Goal: Task Accomplishment & Management: Manage account settings

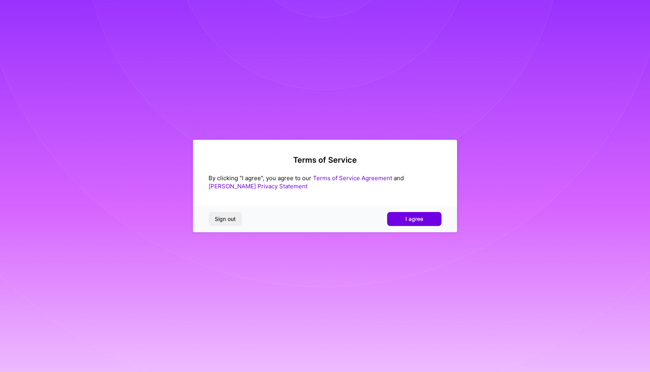
click at [418, 221] on span "I agree" at bounding box center [415, 219] width 18 height 8
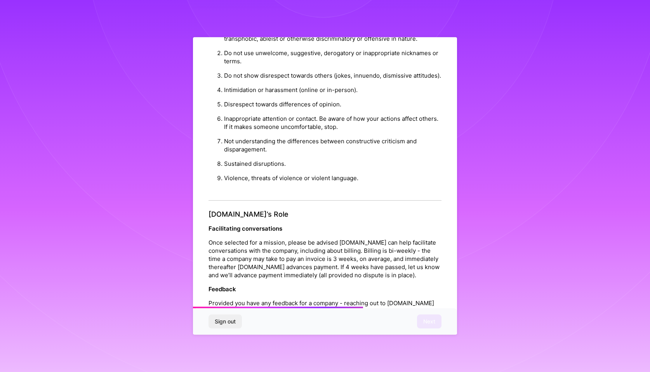
scroll to position [766, 0]
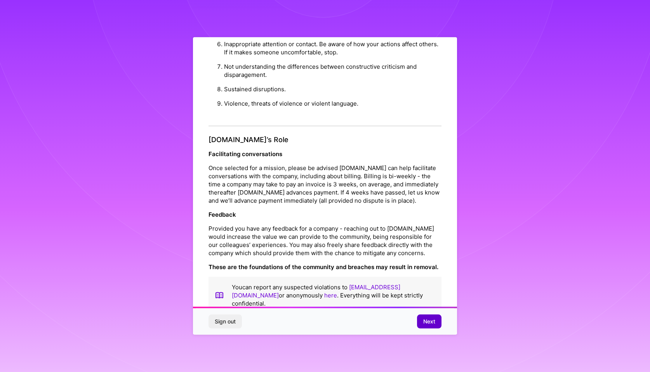
click at [430, 320] on span "Next" at bounding box center [429, 322] width 12 height 8
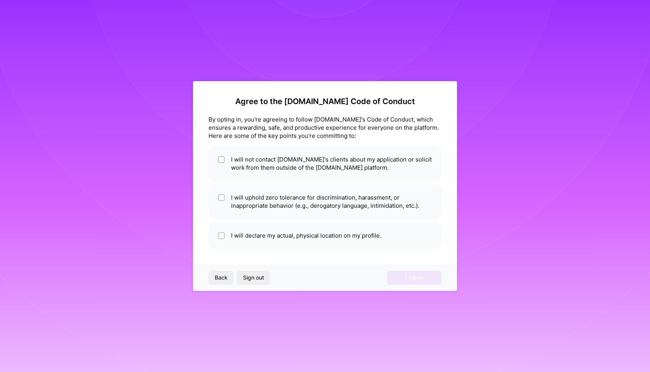
scroll to position [0, 0]
click at [403, 165] on li "I will not contact [DOMAIN_NAME]'s clients about my application or solicit work…" at bounding box center [325, 163] width 233 height 35
checkbox input "true"
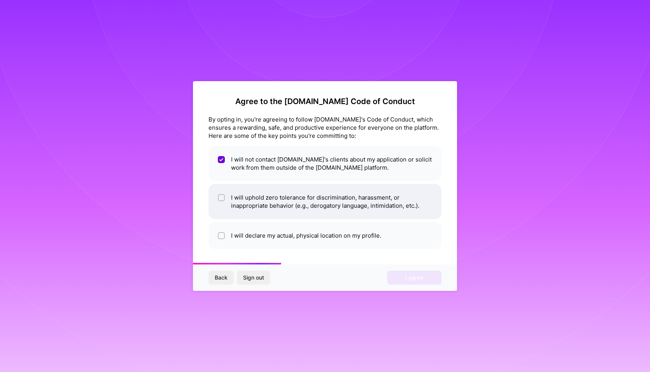
click at [398, 200] on li "I will uphold zero tolerance for discrimination, harassment, or inappropriate b…" at bounding box center [325, 201] width 233 height 35
checkbox input "true"
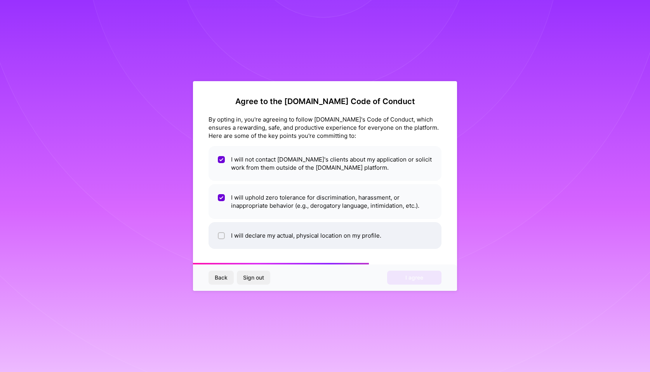
click at [395, 226] on li "I will declare my actual, physical location on my profile." at bounding box center [325, 235] width 233 height 27
checkbox input "true"
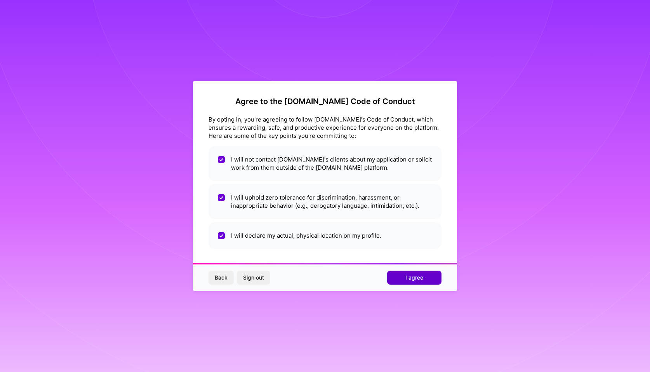
click at [419, 275] on span "I agree" at bounding box center [415, 278] width 18 height 8
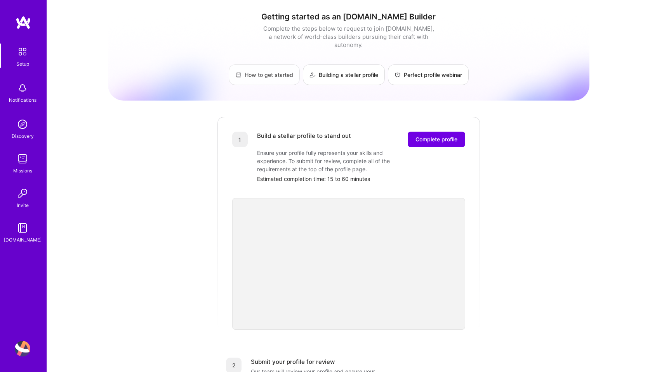
click at [251, 67] on link "How to get started" at bounding box center [264, 74] width 71 height 21
click at [322, 70] on link "Building a stellar profile" at bounding box center [344, 74] width 82 height 21
click at [441, 136] on span "Complete profile" at bounding box center [437, 140] width 42 height 8
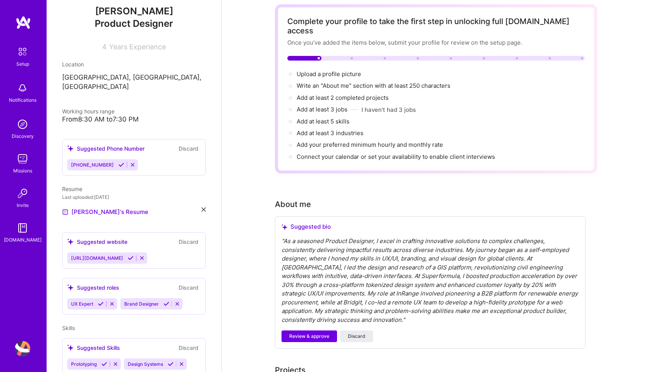
scroll to position [87, 0]
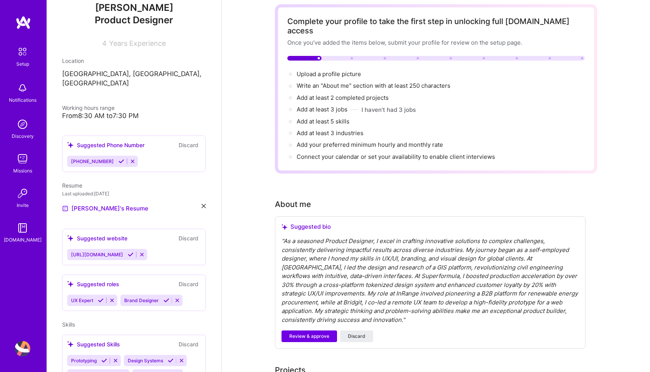
click at [186, 141] on button "Discard" at bounding box center [188, 145] width 24 height 9
click at [182, 141] on button "Discard" at bounding box center [188, 145] width 24 height 9
click at [130, 158] on icon at bounding box center [133, 161] width 6 height 6
click at [187, 141] on button "Discard" at bounding box center [188, 145] width 24 height 9
click at [130, 158] on icon at bounding box center [133, 161] width 6 height 6
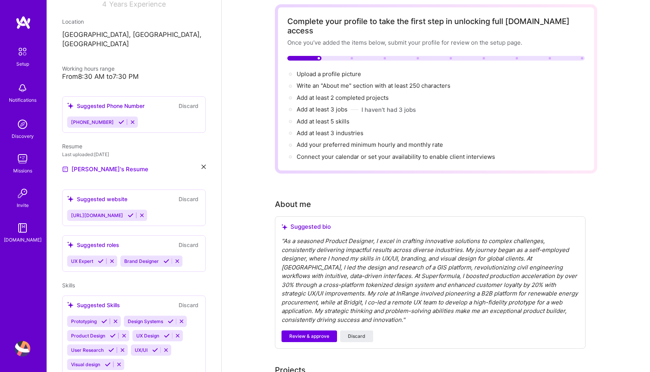
scroll to position [127, 0]
click at [178, 258] on icon at bounding box center [177, 261] width 6 height 6
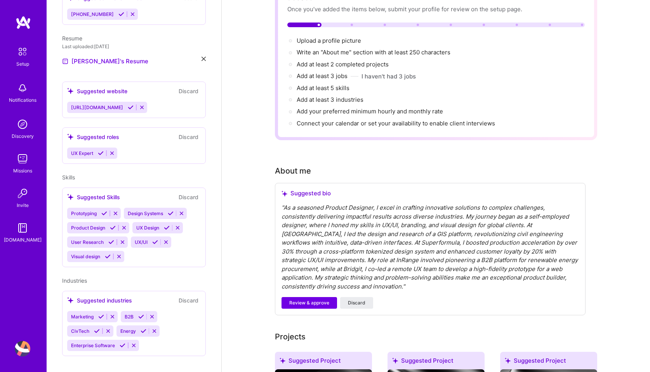
scroll to position [70, 0]
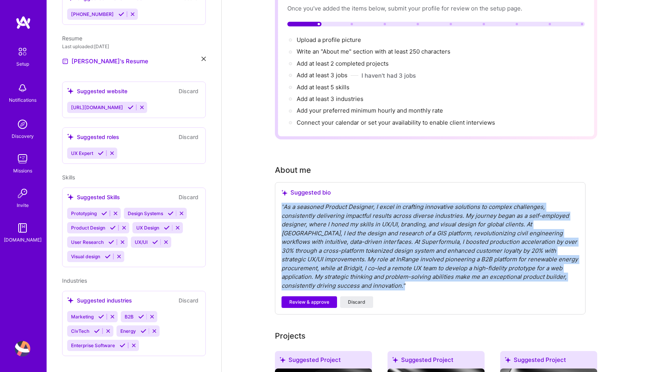
drag, startPoint x: 316, startPoint y: 279, endPoint x: 278, endPoint y: 196, distance: 91.3
click at [278, 195] on div "Suggested bio " As a seasoned Product Designer, I excel in crafting innovative …" at bounding box center [430, 248] width 311 height 132
copy div "" As a seasoned Product Designer, I excel in crafting innovative solutions to c…"
click at [353, 299] on span "Discard" at bounding box center [356, 302] width 17 height 7
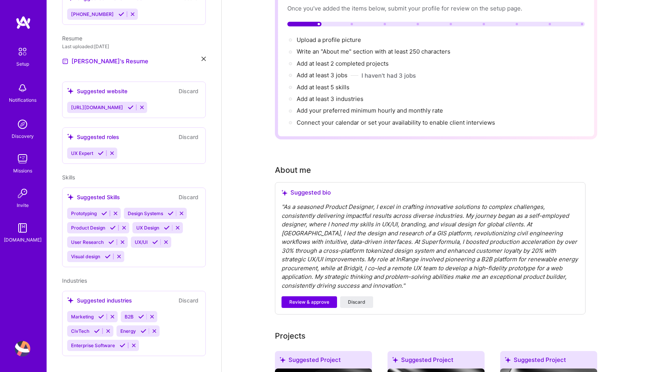
click at [316, 279] on div "" As a seasoned Product Designer, I excel in crafting innovative solutions to c…" at bounding box center [431, 246] width 298 height 87
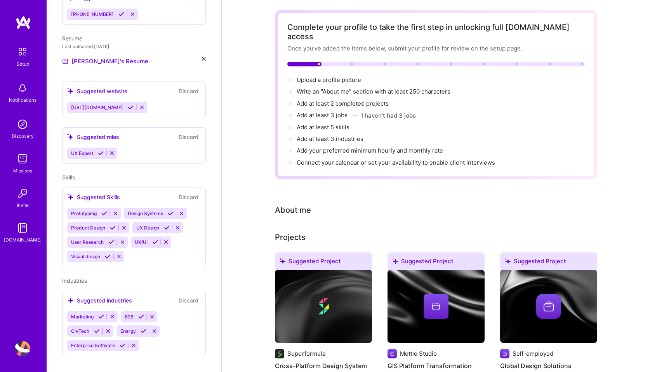
scroll to position [0, 0]
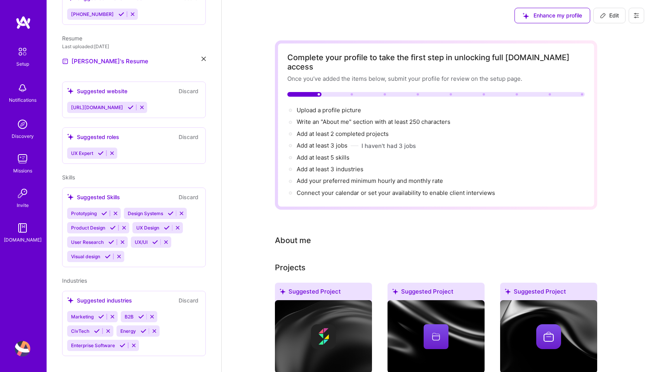
click at [605, 16] on icon at bounding box center [603, 15] width 6 height 6
select select "US"
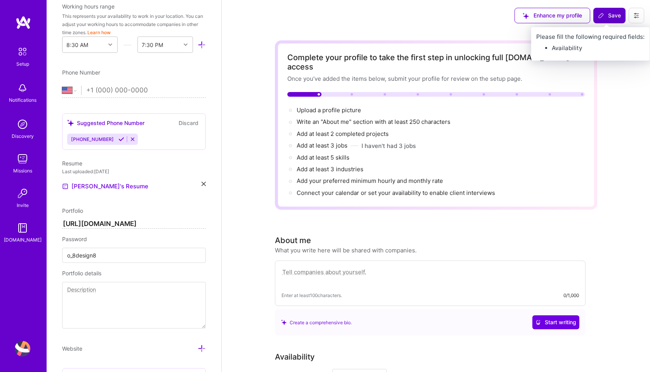
scroll to position [369, 0]
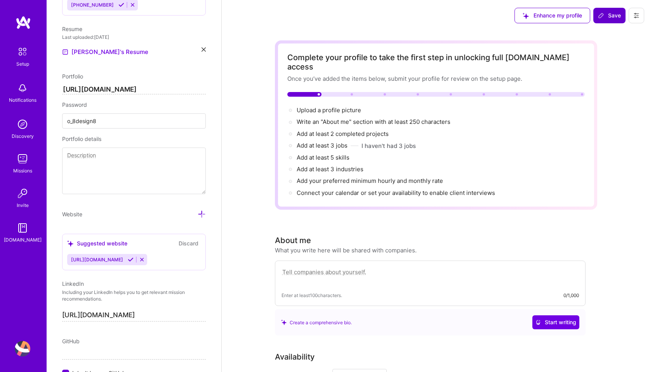
click at [307, 268] on textarea at bounding box center [431, 276] width 298 height 18
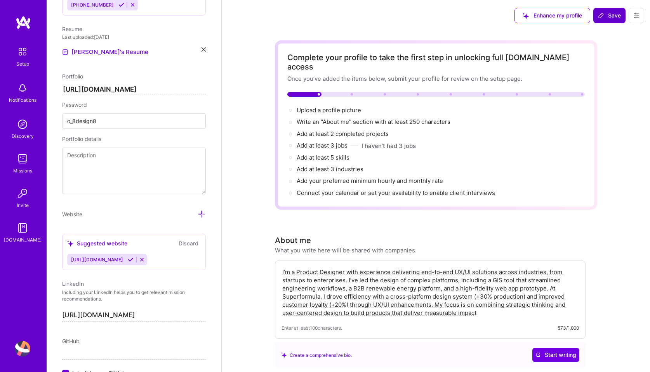
drag, startPoint x: 322, startPoint y: 288, endPoint x: 549, endPoint y: 280, distance: 227.4
click at [549, 280] on textarea "I’m a Product Designer with experience delivering end-to-end UX/UI solutions ac…" at bounding box center [431, 292] width 298 height 50
click at [551, 278] on textarea "I’m a Product Designer with experience delivering end-to-end UX/UI solutions ac…" at bounding box center [431, 292] width 298 height 50
click at [553, 280] on textarea "I’m a Product Designer with experience delivering end-to-end UX/UI solutions ac…" at bounding box center [431, 292] width 298 height 50
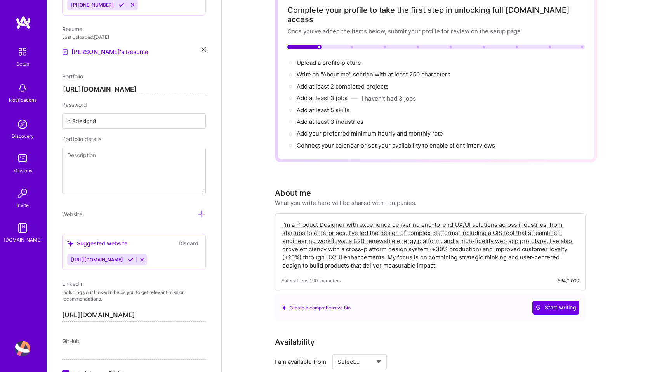
scroll to position [55, 0]
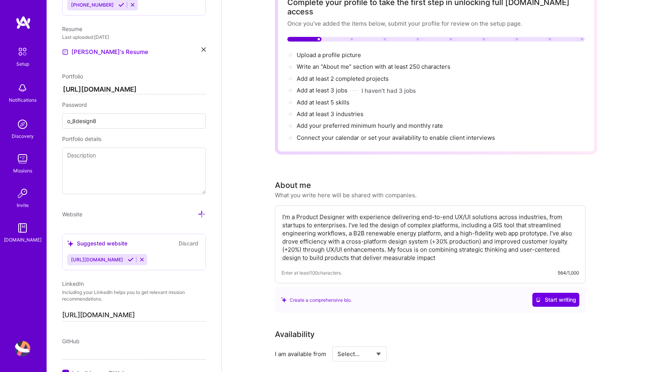
click at [437, 250] on textarea "I’m a Product Designer with experience delivering end-to-end UX/UI solutions ac…" at bounding box center [431, 237] width 298 height 50
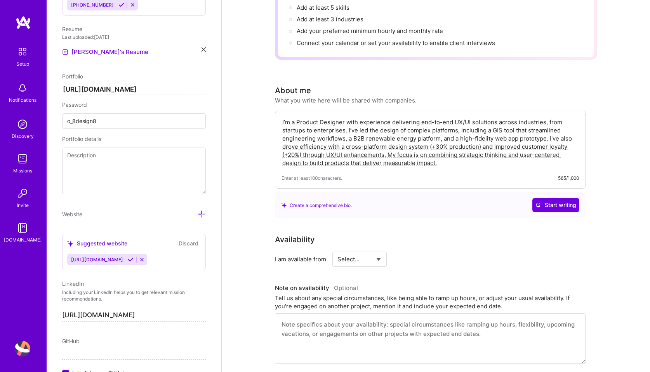
scroll to position [162, 0]
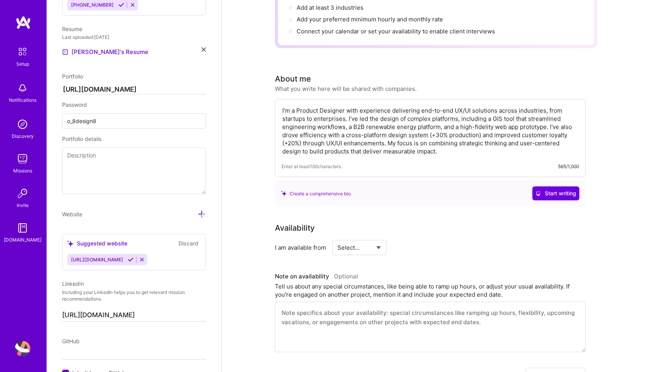
type textarea "I’m a Product Designer with experience delivering end-to-end UX/UI solutions ac…"
click at [377, 240] on select "Select... Right Now Future Date Not Available" at bounding box center [360, 248] width 45 height 20
select select "Right Now"
click at [338, 238] on select "Select... Right Now Future Date Not Available" at bounding box center [360, 248] width 45 height 20
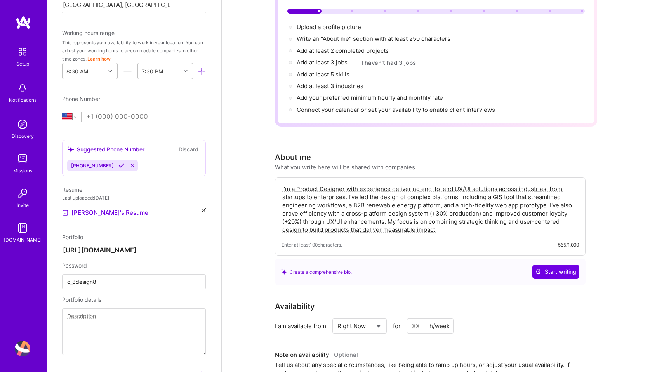
scroll to position [141, 0]
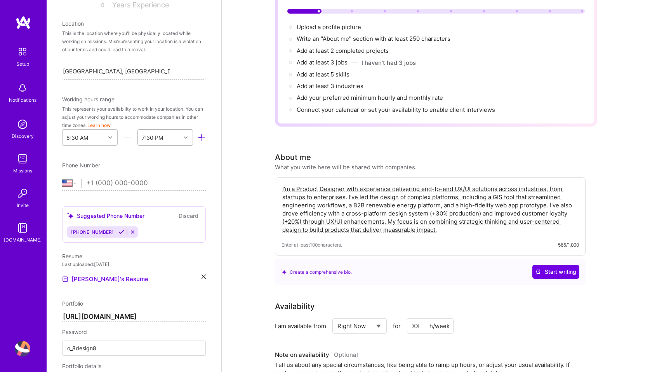
click at [157, 137] on div "7:30 PM" at bounding box center [152, 138] width 21 height 8
click at [155, 183] on div "5:00 PM" at bounding box center [165, 181] width 56 height 14
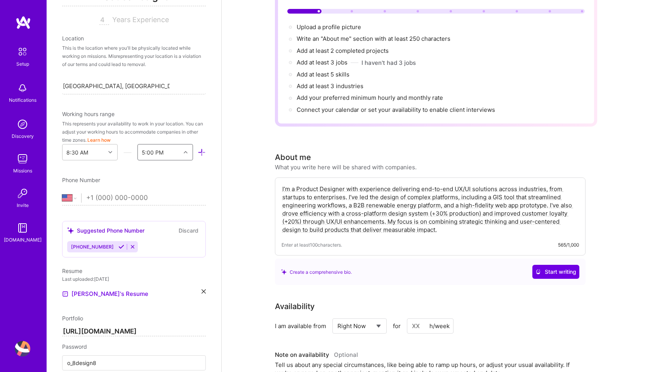
scroll to position [126, 0]
click at [111, 152] on icon at bounding box center [110, 153] width 4 height 4
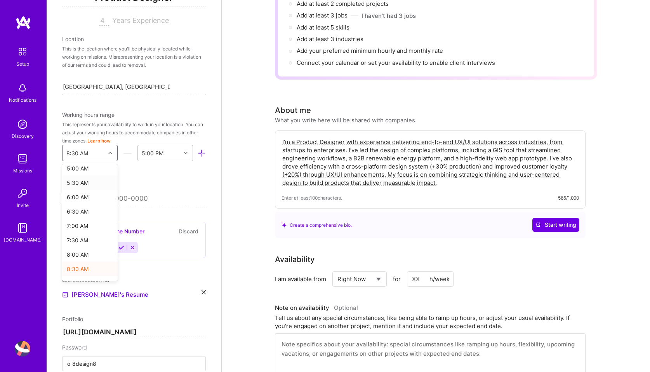
scroll to position [152, 0]
click at [74, 238] on div "7:30 AM" at bounding box center [90, 236] width 56 height 14
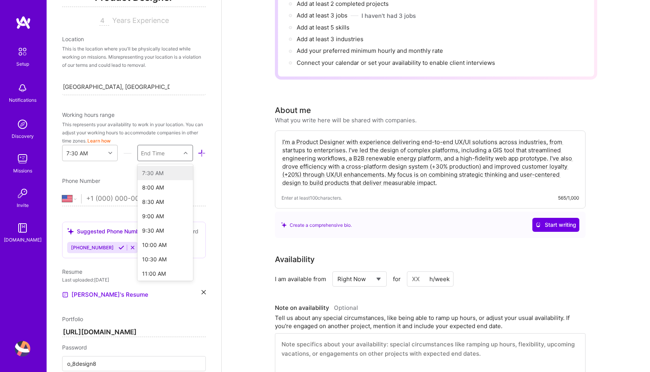
click at [164, 152] on div "End Time" at bounding box center [153, 153] width 24 height 8
click at [151, 252] on div "3:30 PM" at bounding box center [165, 249] width 56 height 14
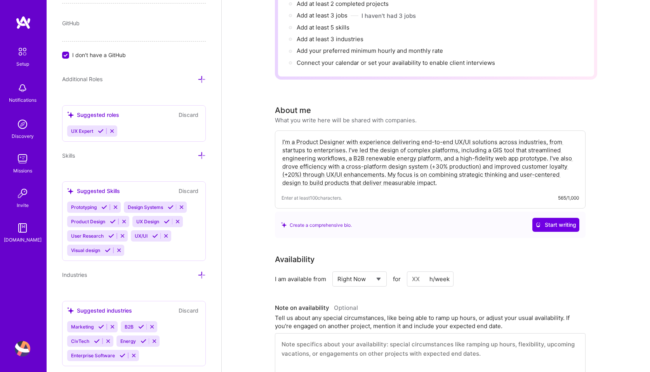
scroll to position [689, 0]
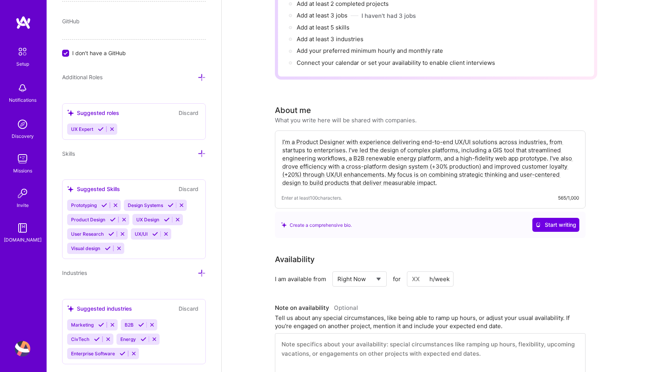
click at [110, 130] on icon at bounding box center [112, 129] width 6 height 6
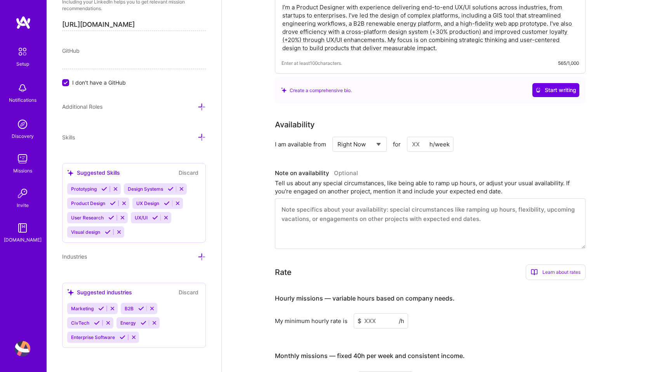
scroll to position [266, 0]
click at [292, 202] on textarea at bounding box center [430, 223] width 311 height 50
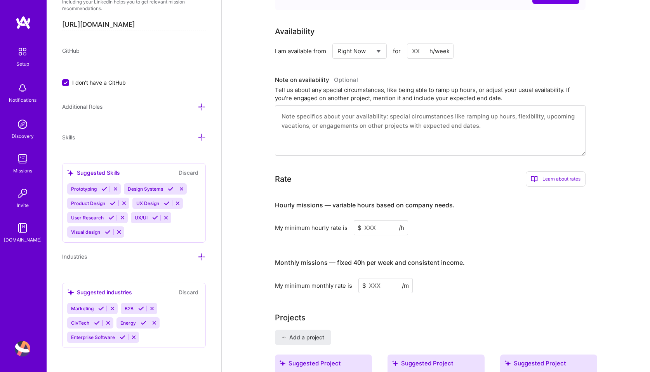
scroll to position [360, 0]
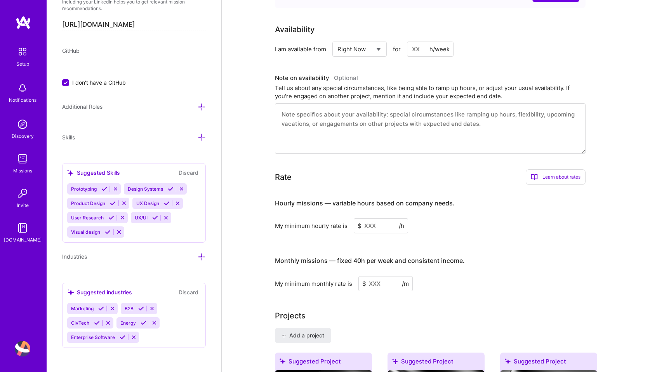
click at [374, 218] on input at bounding box center [381, 225] width 54 height 15
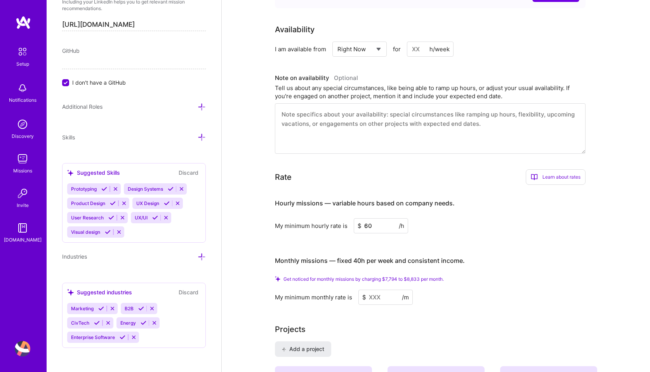
type input "60"
click at [379, 290] on input at bounding box center [386, 297] width 54 height 15
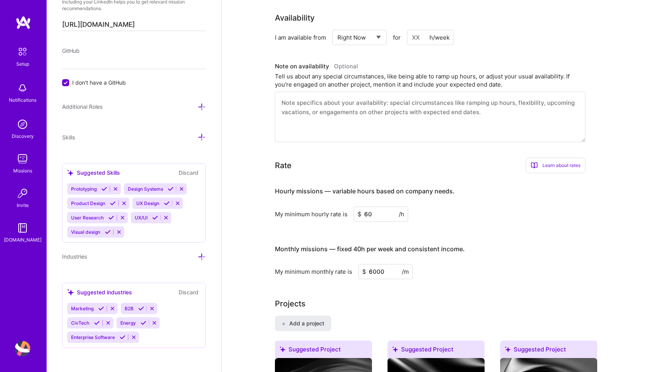
drag, startPoint x: 383, startPoint y: 263, endPoint x: 357, endPoint y: 263, distance: 26.8
click at [357, 264] on div "My minimum monthly rate is $ 6000 /m" at bounding box center [430, 271] width 311 height 15
type input "6000"
type input "7000"
click at [475, 285] on div "Complete your profile to take the first step in unlocking full [DOMAIN_NAME] ac…" at bounding box center [436, 229] width 322 height 1099
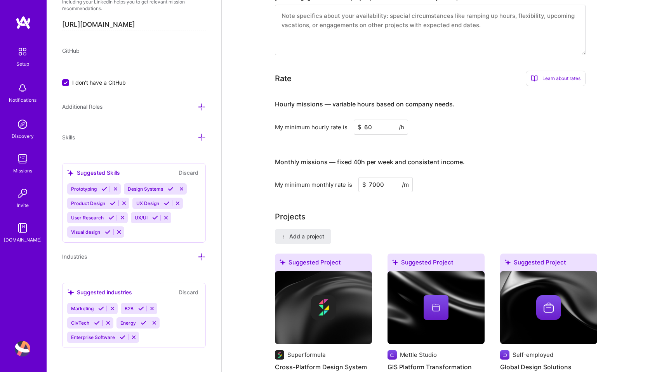
scroll to position [505, 0]
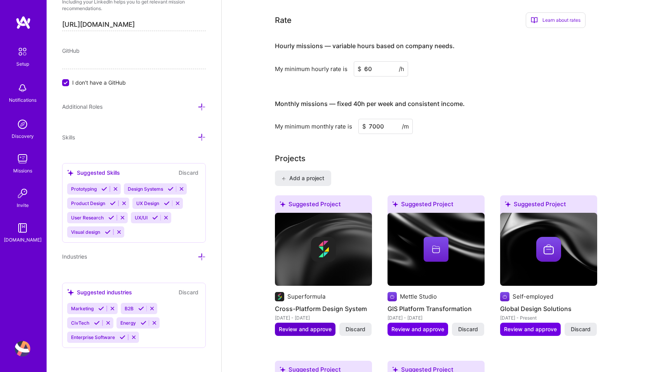
click at [313, 325] on span "Review and approve" at bounding box center [305, 329] width 53 height 8
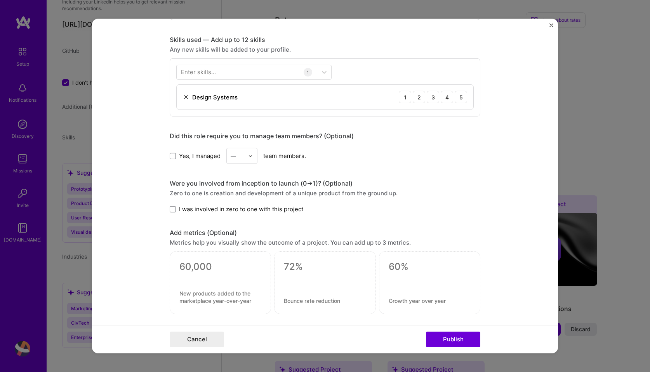
scroll to position [373, 0]
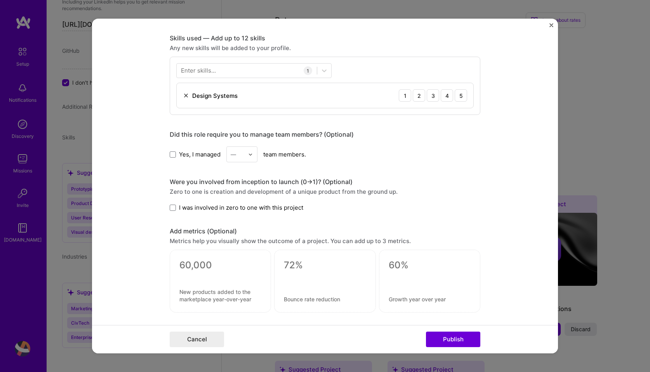
click at [226, 209] on span "I was involved in zero to one with this project" at bounding box center [241, 208] width 124 height 8
click at [0, 0] on input "I was involved in zero to one with this project" at bounding box center [0, 0] width 0 height 0
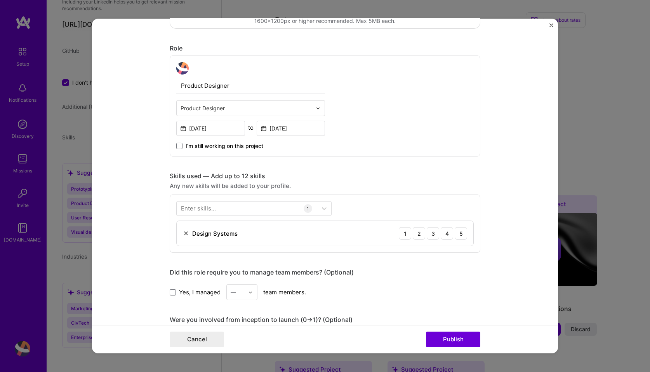
scroll to position [0, 0]
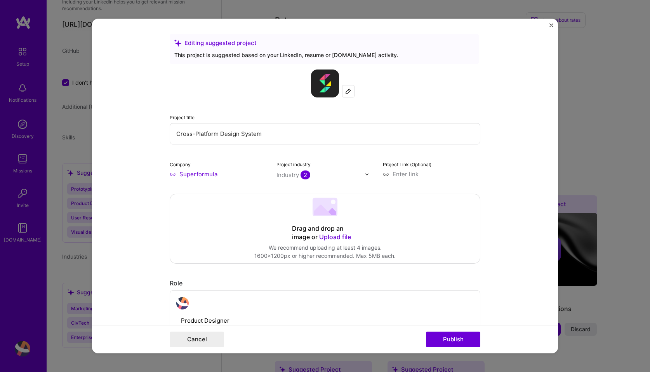
click at [334, 236] on span "Upload file" at bounding box center [335, 237] width 32 height 8
click at [614, 155] on div "Editing suggested project This project is suggested based on your LinkedIn, res…" at bounding box center [325, 186] width 650 height 372
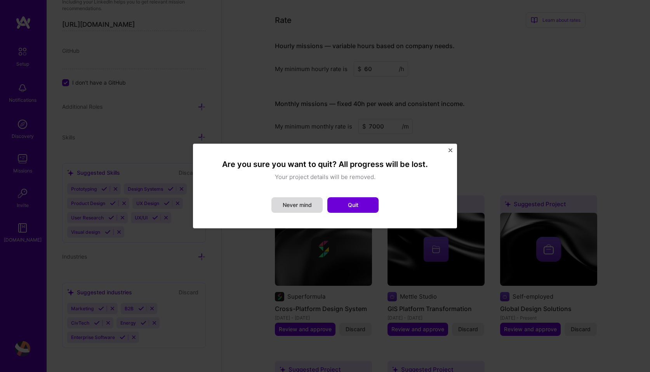
click at [301, 203] on button "Never mind" at bounding box center [297, 205] width 51 height 16
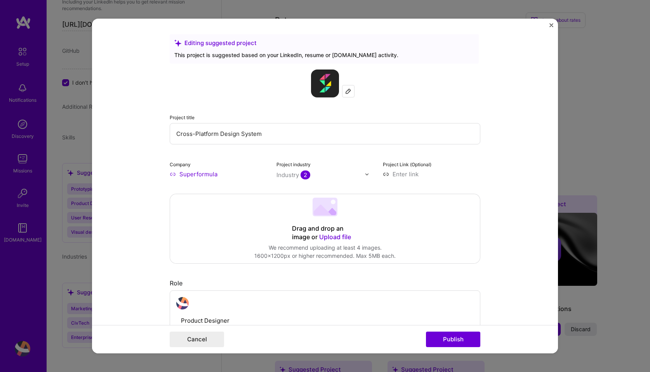
click at [551, 22] on form "Editing suggested project This project is suggested based on your LinkedIn, res…" at bounding box center [325, 186] width 466 height 335
click at [551, 25] on img "Close" at bounding box center [552, 25] width 4 height 4
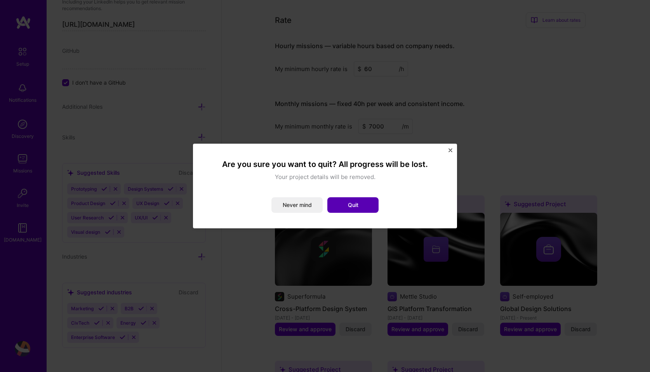
click at [367, 203] on button "Quit" at bounding box center [352, 205] width 51 height 16
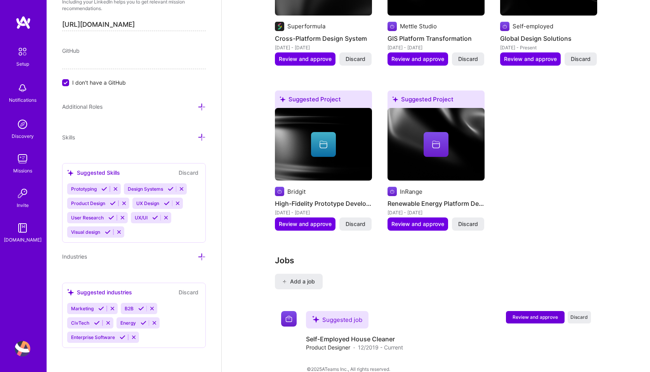
scroll to position [776, 0]
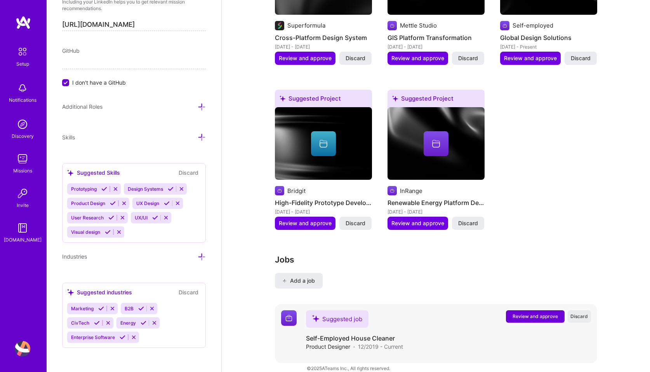
click at [536, 313] on span "Review and approve" at bounding box center [535, 316] width 45 height 7
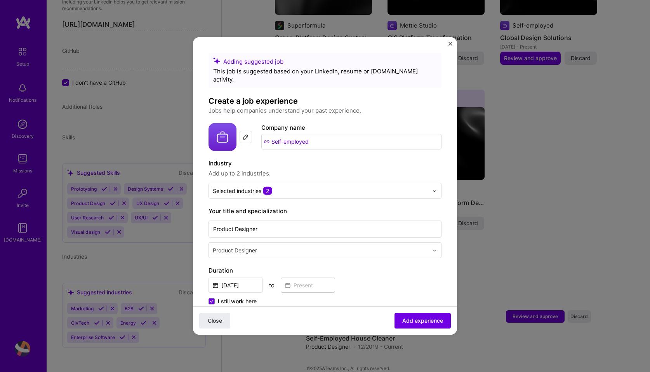
click at [331, 134] on input "Self-employed" at bounding box center [351, 142] width 180 height 16
click at [267, 134] on input "Self-employed" at bounding box center [351, 142] width 180 height 16
drag, startPoint x: 310, startPoint y: 134, endPoint x: 240, endPoint y: 124, distance: 69.8
click at [240, 124] on div "Company logo Company name Self-employed" at bounding box center [325, 137] width 233 height 28
type input "[PERSON_NAME] design"
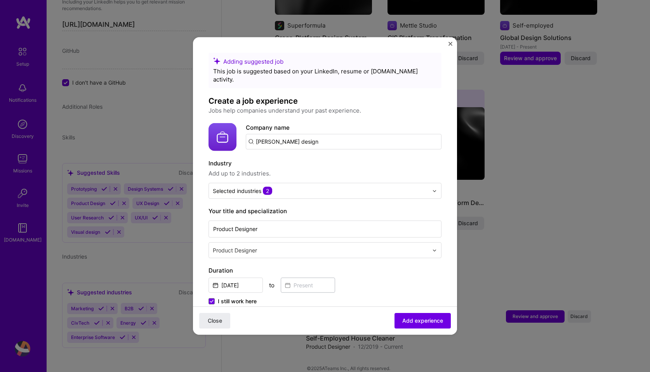
click button "Close" at bounding box center [214, 321] width 31 height 16
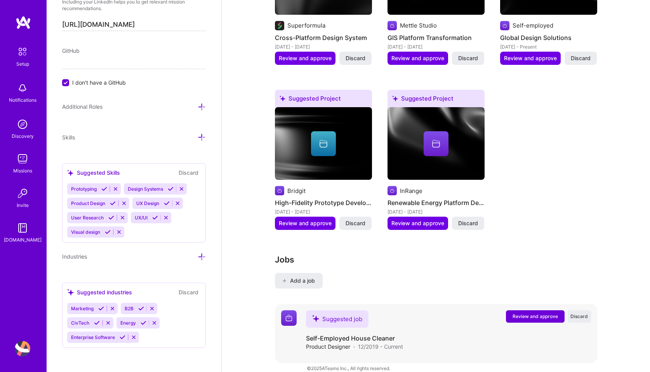
click at [522, 313] on span "Review and approve" at bounding box center [535, 316] width 45 height 7
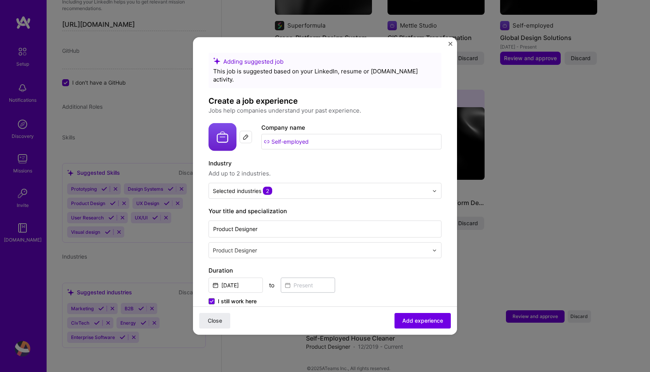
click at [244, 134] on img at bounding box center [246, 137] width 6 height 6
click at [309, 134] on input "Self-employed" at bounding box center [351, 142] width 180 height 16
drag, startPoint x: 319, startPoint y: 134, endPoint x: 250, endPoint y: 134, distance: 69.1
click at [250, 134] on div "Company logo Company name Self-employed" at bounding box center [325, 137] width 233 height 28
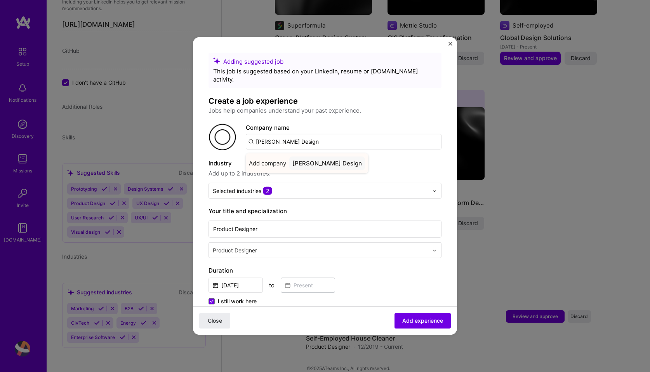
type input "[PERSON_NAME] Design"
click at [321, 157] on div "[PERSON_NAME] Design" at bounding box center [327, 164] width 76 height 14
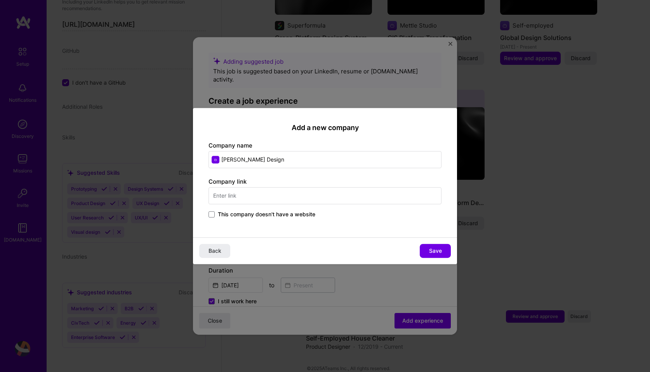
click at [250, 203] on input "text" at bounding box center [325, 195] width 233 height 17
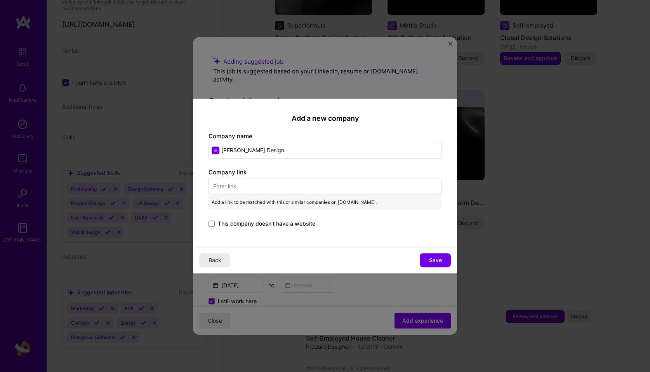
paste input "[URL][DOMAIN_NAME]"
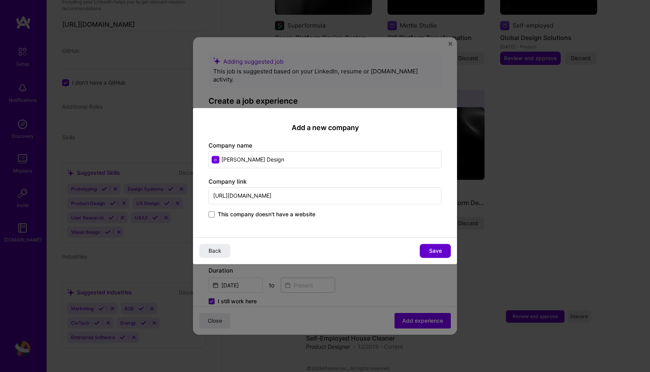
type input "[URL][DOMAIN_NAME]"
click at [440, 250] on span "Save" at bounding box center [435, 251] width 13 height 8
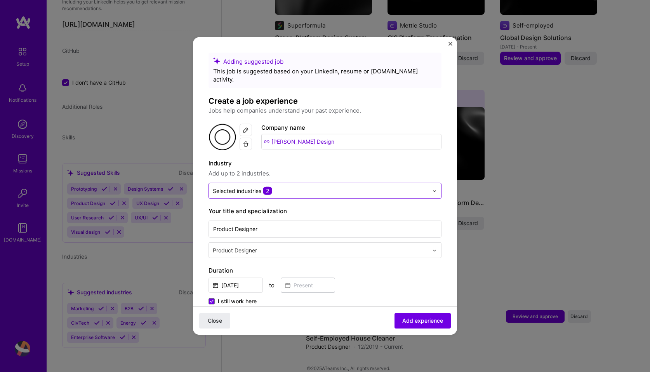
click at [435, 188] on img at bounding box center [434, 190] width 5 height 5
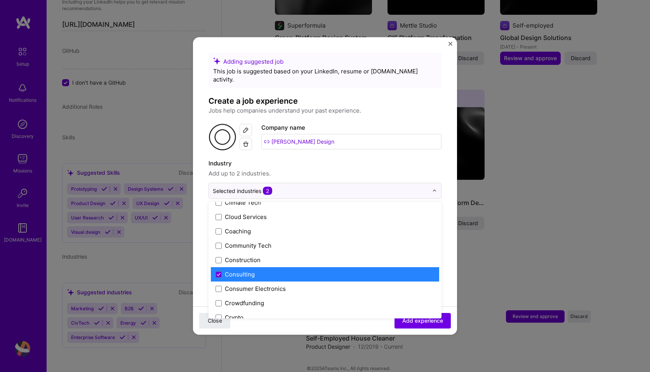
scroll to position [457, 0]
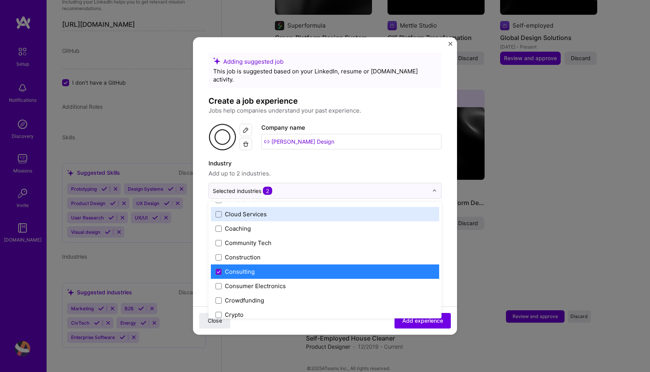
click at [381, 148] on div "Adding suggested job This job is suggested based on your LinkedIn, resume or [D…" at bounding box center [325, 327] width 233 height 549
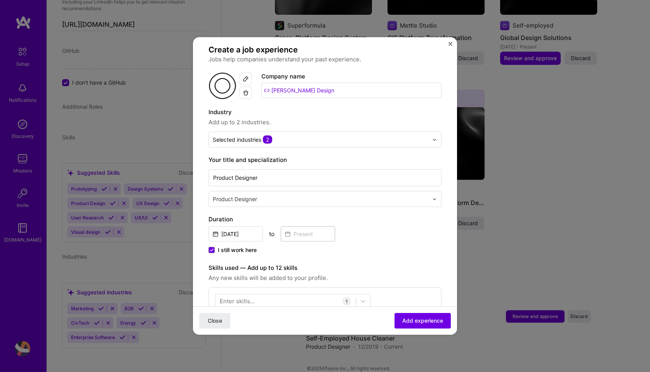
scroll to position [65, 0]
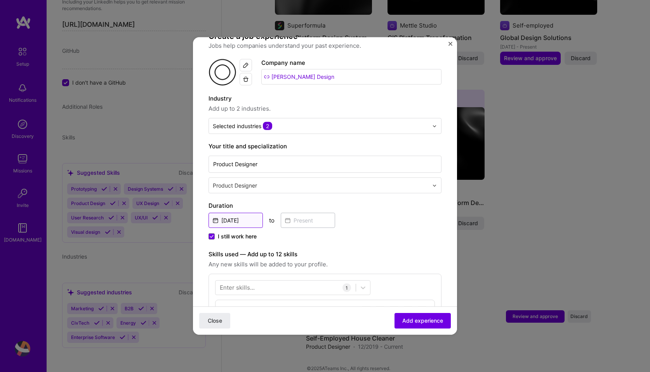
click at [249, 213] on input "[DATE]" at bounding box center [236, 220] width 54 height 15
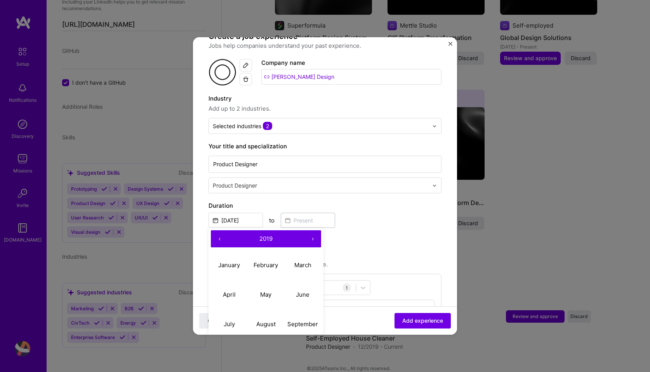
click at [313, 231] on button "›" at bounding box center [312, 238] width 17 height 17
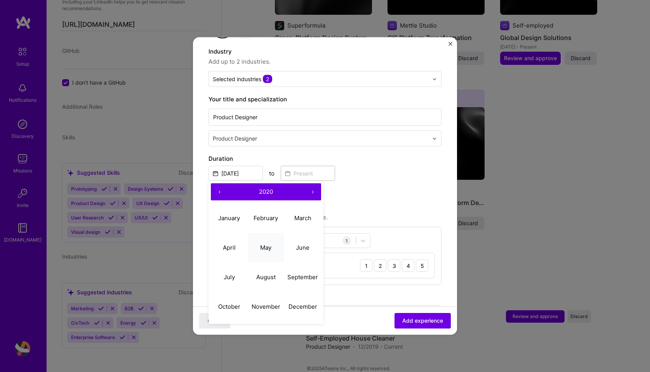
scroll to position [113, 0]
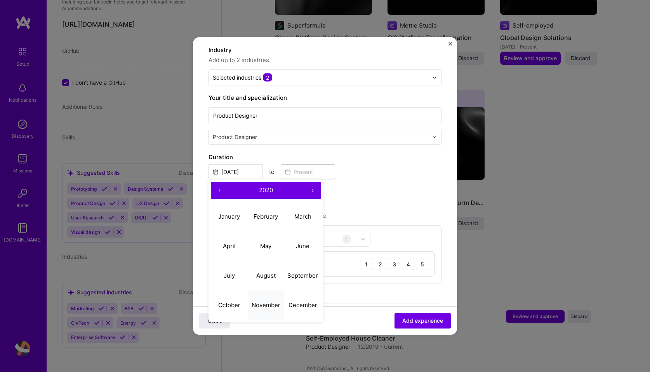
click at [265, 301] on abbr "November" at bounding box center [266, 304] width 29 height 7
type input "[DATE]"
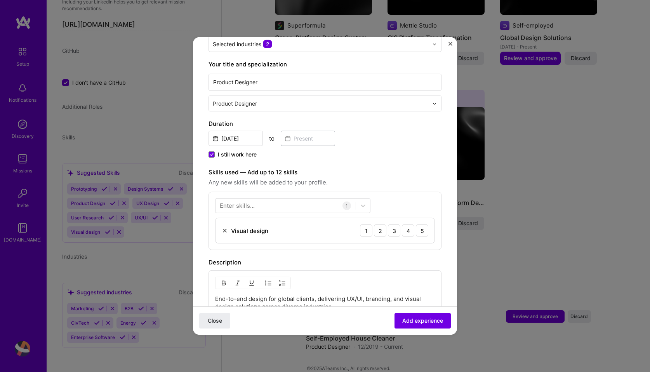
scroll to position [148, 0]
click at [425, 224] on div "5" at bounding box center [422, 230] width 12 height 12
click at [363, 204] on icon at bounding box center [363, 205] width 5 height 3
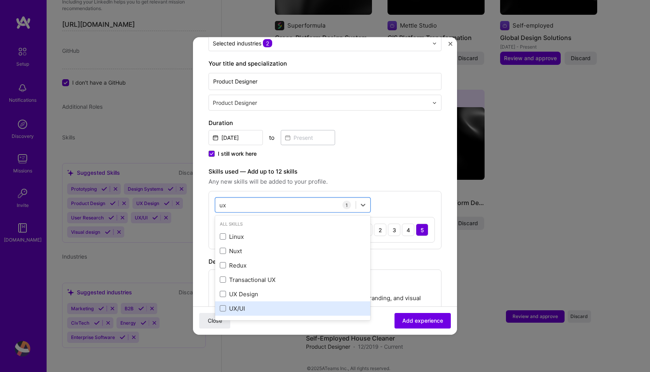
click at [239, 305] on div "UX/UI" at bounding box center [293, 309] width 146 height 8
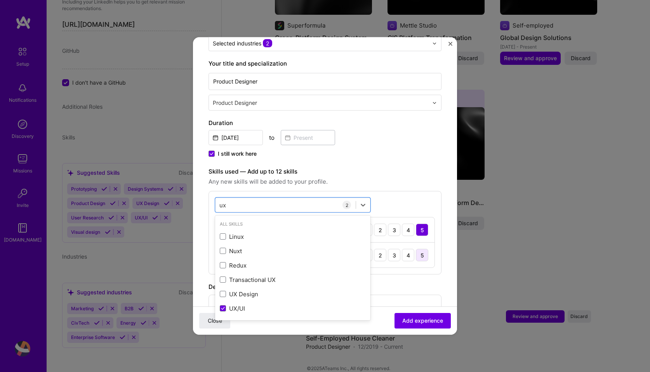
click at [420, 249] on div "5" at bounding box center [422, 255] width 12 height 12
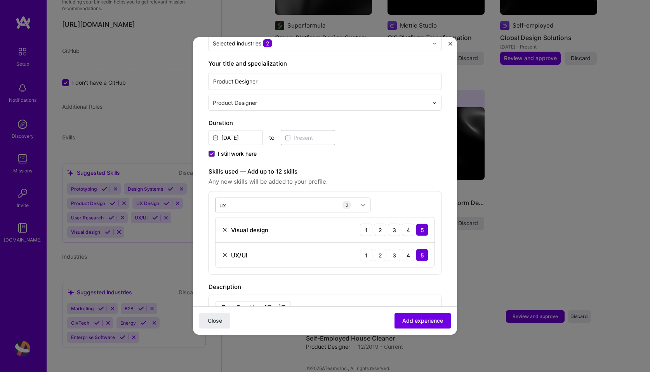
click at [362, 204] on icon at bounding box center [363, 205] width 5 height 3
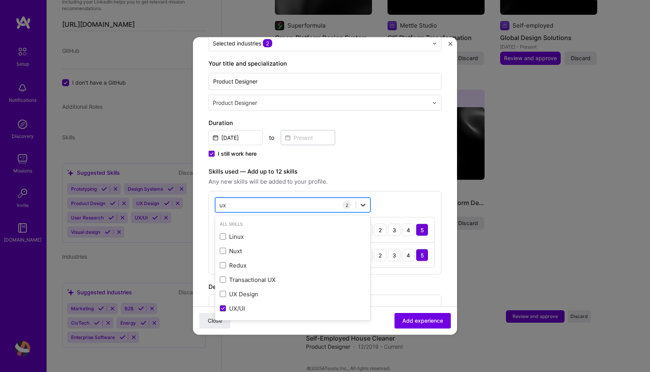
type input "u"
drag, startPoint x: 265, startPoint y: 194, endPoint x: 241, endPoint y: 193, distance: 24.5
click at [241, 198] on div "ux research ux research" at bounding box center [286, 204] width 140 height 13
drag, startPoint x: 253, startPoint y: 196, endPoint x: 209, endPoint y: 194, distance: 44.7
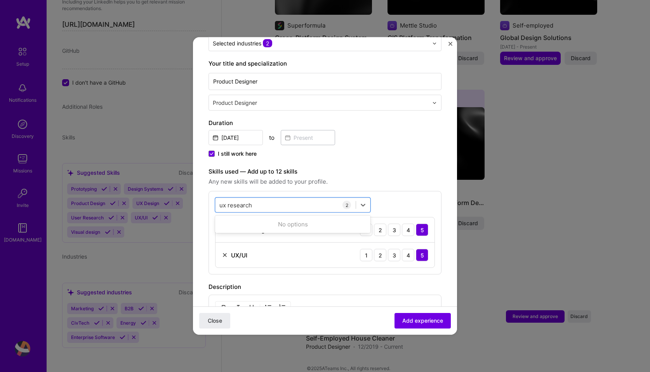
click at [209, 194] on div "option UX/UI, selected. 0 results available for search term ux research. Use Up…" at bounding box center [325, 233] width 233 height 84
type input "u"
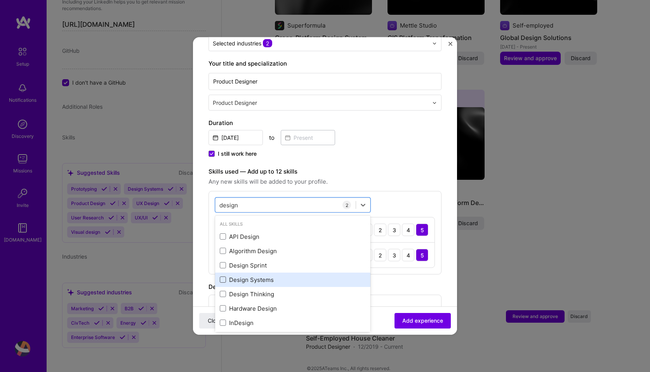
click at [221, 277] on span at bounding box center [223, 280] width 6 height 6
click at [0, 0] on input "checkbox" at bounding box center [0, 0] width 0 height 0
click at [426, 274] on div "5" at bounding box center [422, 280] width 12 height 12
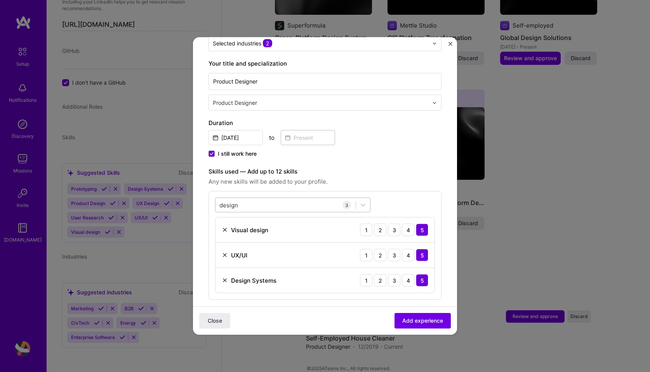
click at [263, 201] on div "design design" at bounding box center [286, 204] width 140 height 13
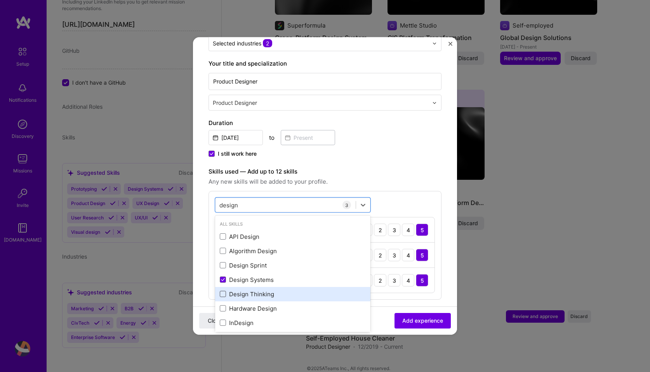
click at [221, 291] on span at bounding box center [223, 294] width 6 height 6
click at [0, 0] on input "checkbox" at bounding box center [0, 0] width 0 height 0
click at [421, 299] on div "5" at bounding box center [422, 305] width 12 height 12
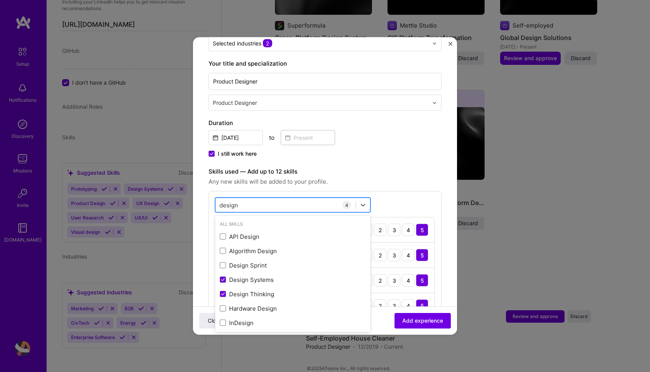
click at [272, 198] on div "design design" at bounding box center [286, 204] width 140 height 13
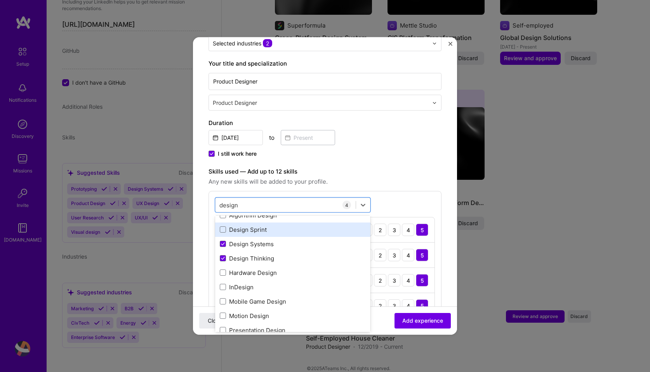
scroll to position [39, 0]
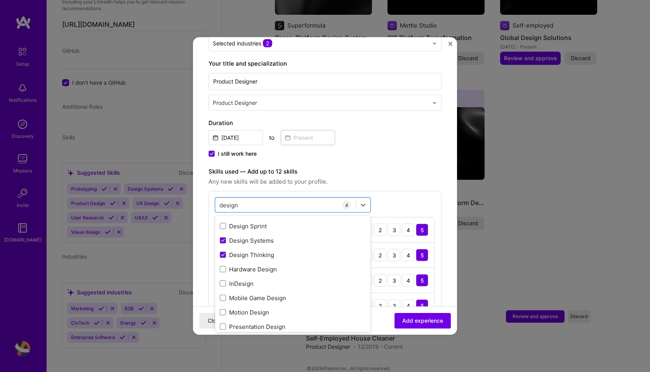
drag, startPoint x: 236, startPoint y: 198, endPoint x: 210, endPoint y: 198, distance: 26.4
click at [210, 198] on div "option Design Thinking, selected. option Algorithm Design focused, 0 of 2. 15 r…" at bounding box center [325, 258] width 233 height 134
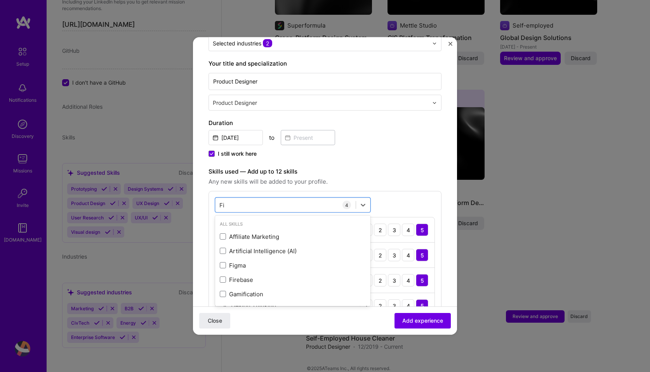
scroll to position [0, 0]
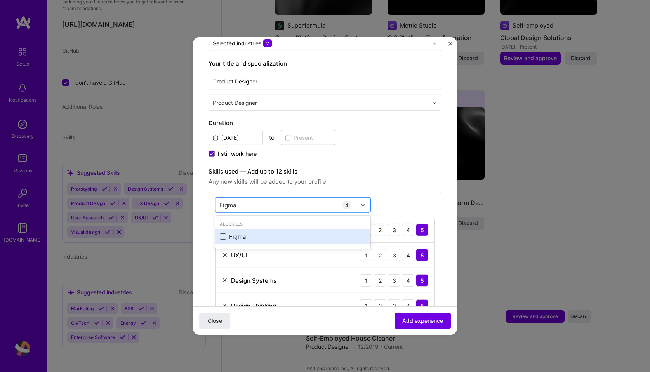
click at [223, 233] on span at bounding box center [223, 236] width 6 height 6
click at [0, 0] on input "checkbox" at bounding box center [0, 0] width 0 height 0
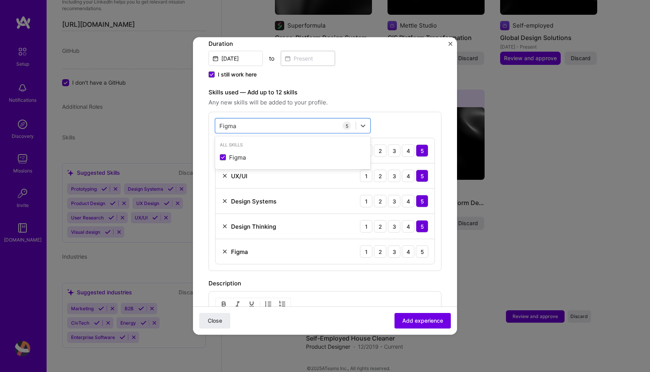
scroll to position [227, 0]
type input "Figma"
click at [426, 245] on div "5" at bounding box center [422, 251] width 12 height 12
click at [239, 119] on div "Figma Figma" at bounding box center [286, 125] width 140 height 13
drag, startPoint x: 237, startPoint y: 116, endPoint x: 215, endPoint y: 116, distance: 21.4
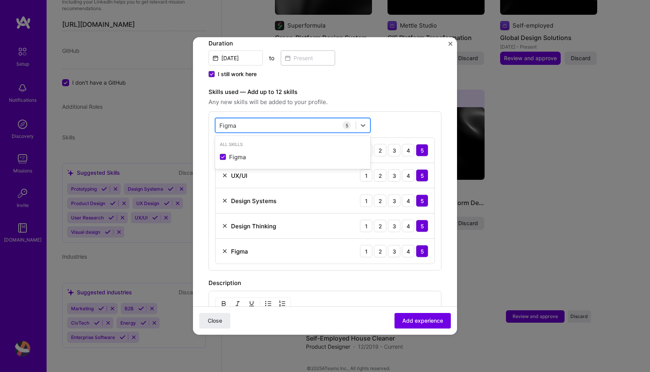
click at [216, 119] on div "Figma Figma" at bounding box center [286, 125] width 140 height 13
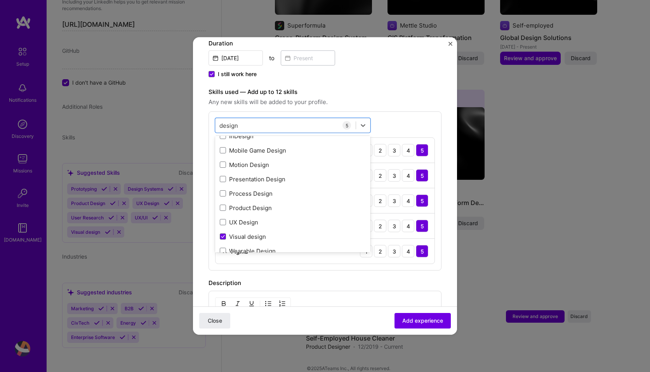
scroll to position [118, 0]
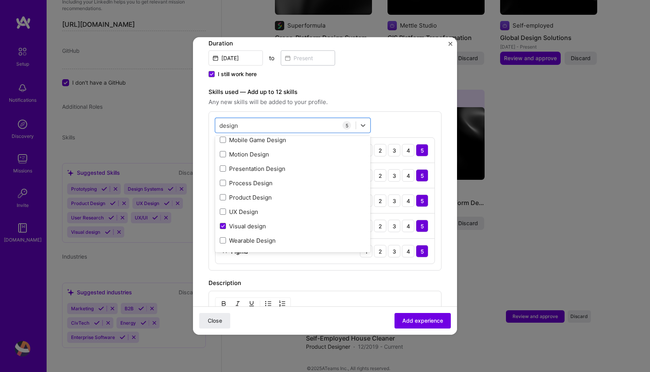
click at [263, 193] on div "Product Design" at bounding box center [293, 197] width 146 height 8
type input "design"
click at [424, 270] on div "5" at bounding box center [422, 276] width 12 height 12
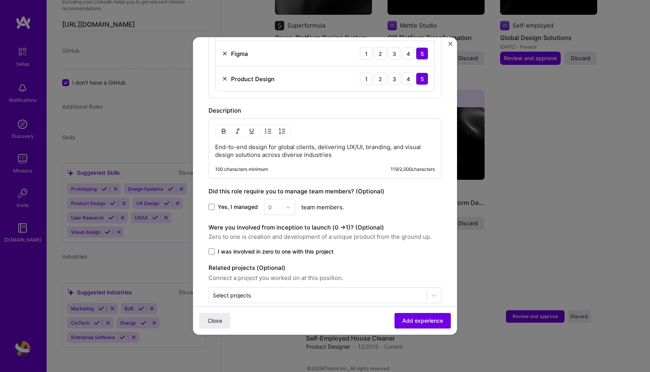
scroll to position [429, 0]
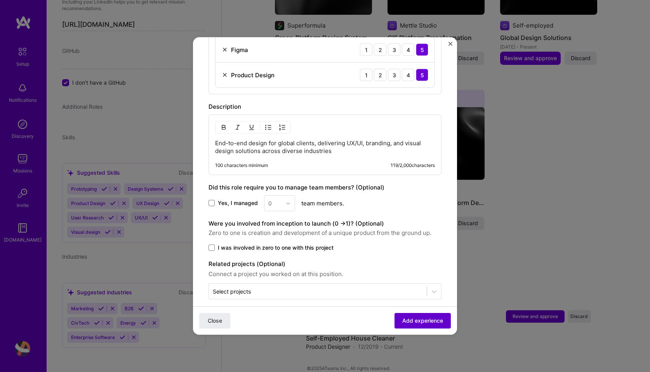
click at [415, 321] on span "Add experience" at bounding box center [422, 321] width 41 height 8
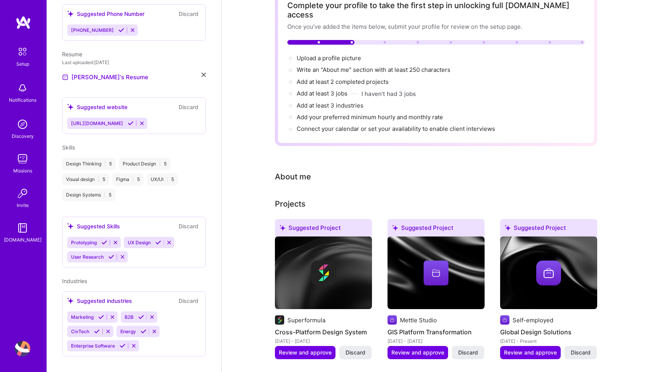
scroll to position [0, 0]
